Goal: Task Accomplishment & Management: Manage account settings

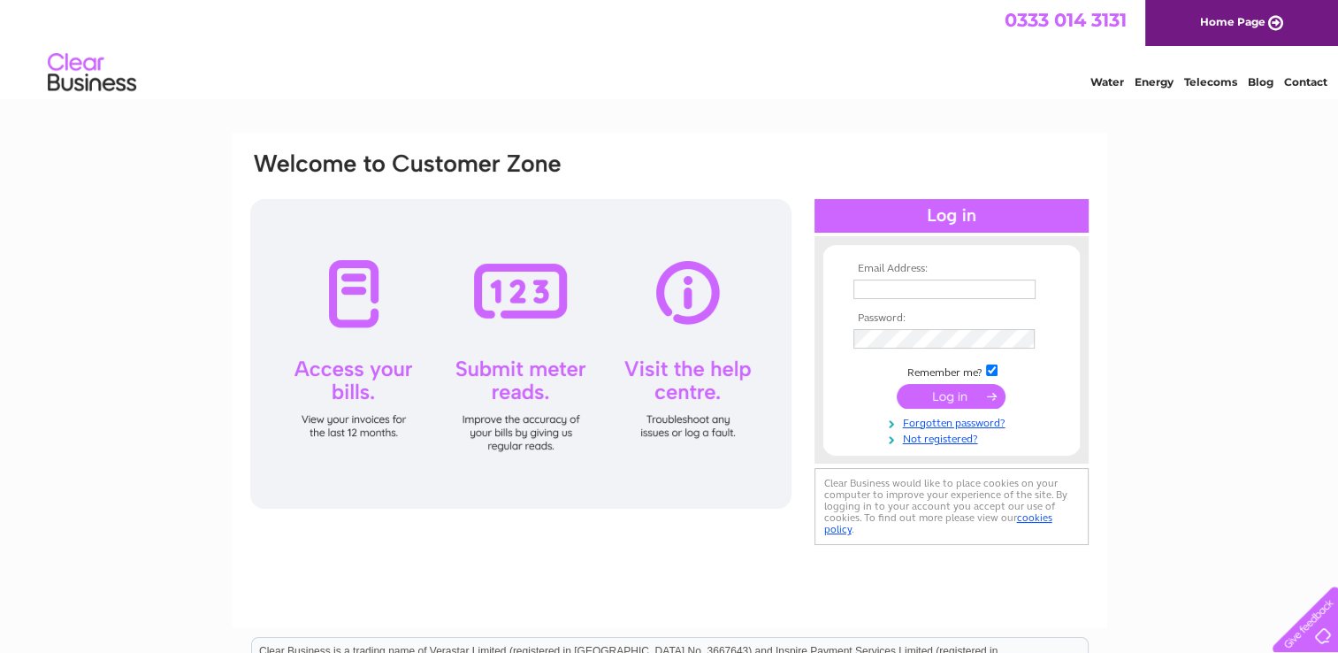
type input "kira.mart@yahoo.co.uk"
click at [923, 400] on input "submit" at bounding box center [951, 396] width 109 height 25
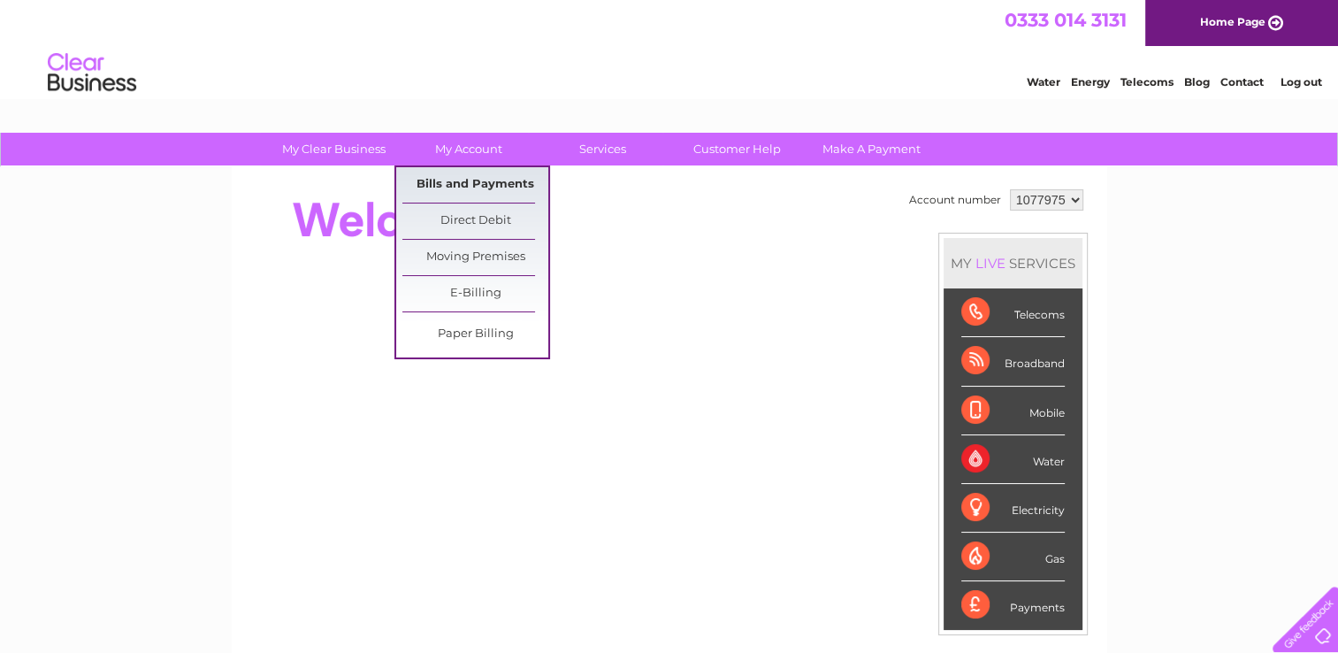
click at [471, 182] on link "Bills and Payments" at bounding box center [475, 184] width 146 height 35
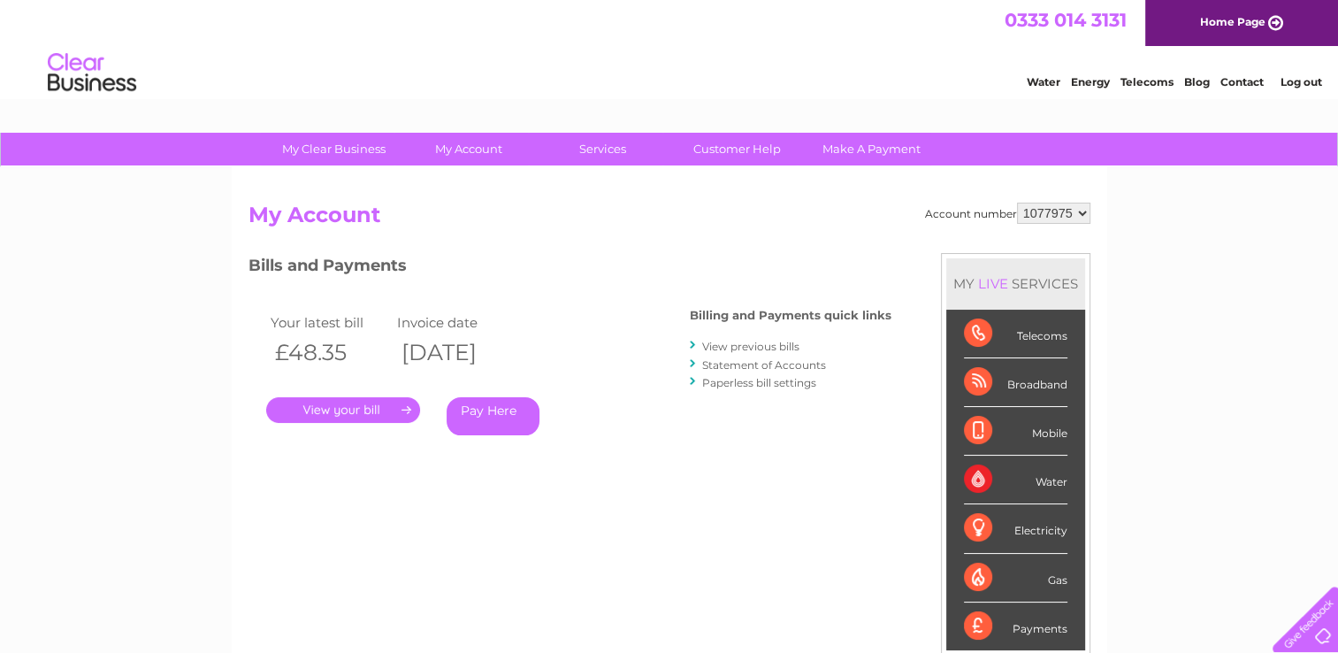
click at [390, 405] on link "." at bounding box center [343, 410] width 154 height 26
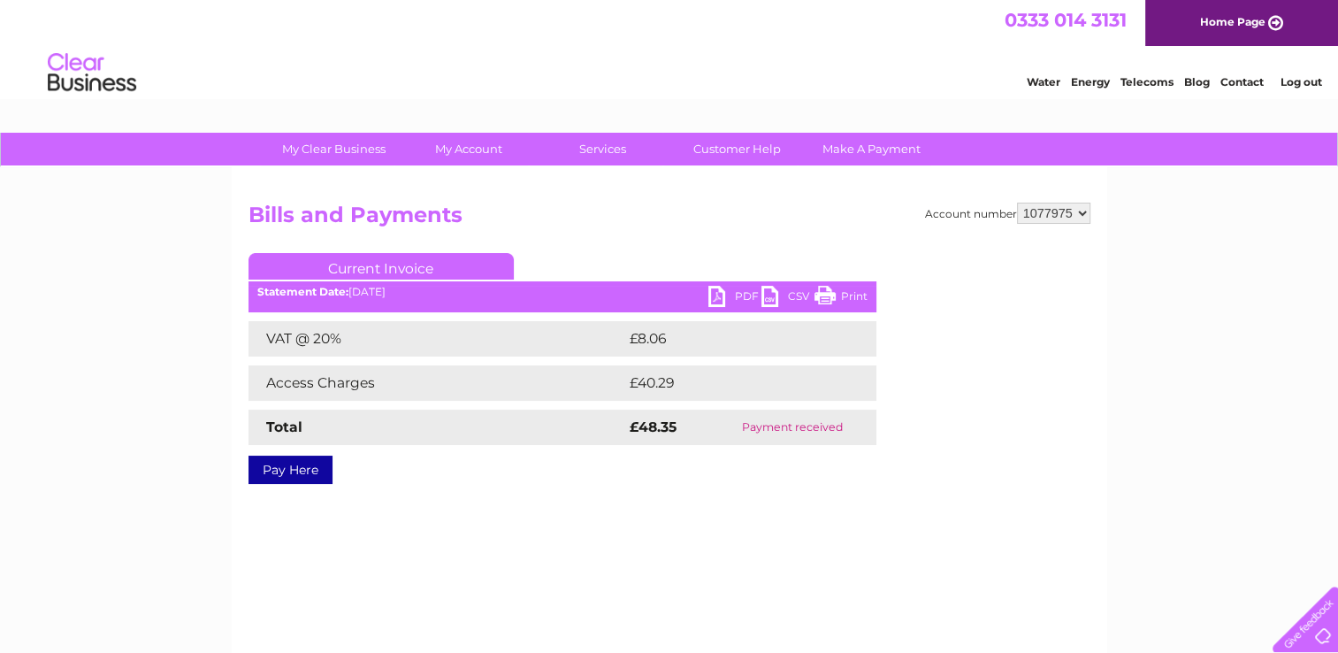
click at [723, 296] on link "PDF" at bounding box center [734, 299] width 53 height 26
